Goal: Task Accomplishment & Management: Use online tool/utility

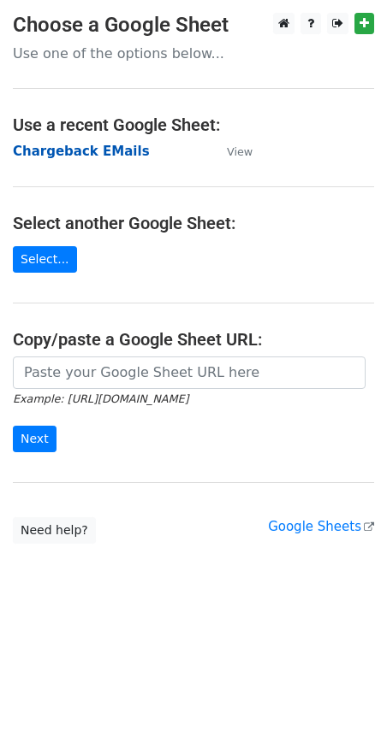
click at [109, 156] on strong "Chargeback EMails" at bounding box center [81, 151] width 137 height 15
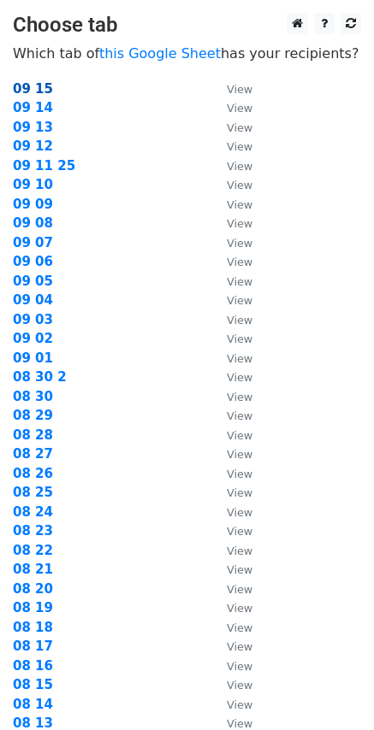
click at [40, 96] on strong "09 15" at bounding box center [33, 88] width 40 height 15
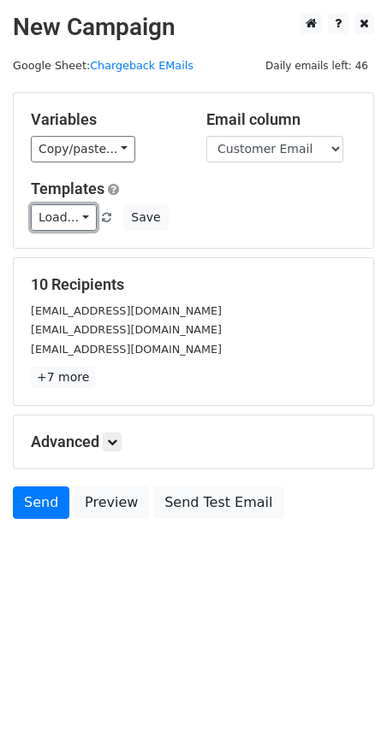
click at [82, 226] on link "Load..." at bounding box center [64, 217] width 66 height 27
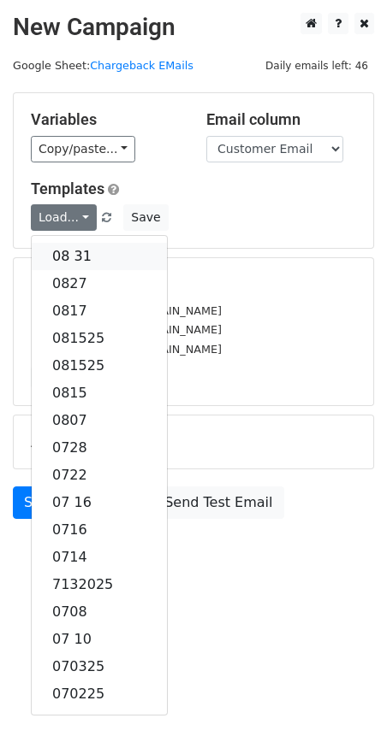
click at [80, 261] on link "08 31" at bounding box center [99, 256] width 135 height 27
